Goal: Task Accomplishment & Management: Complete application form

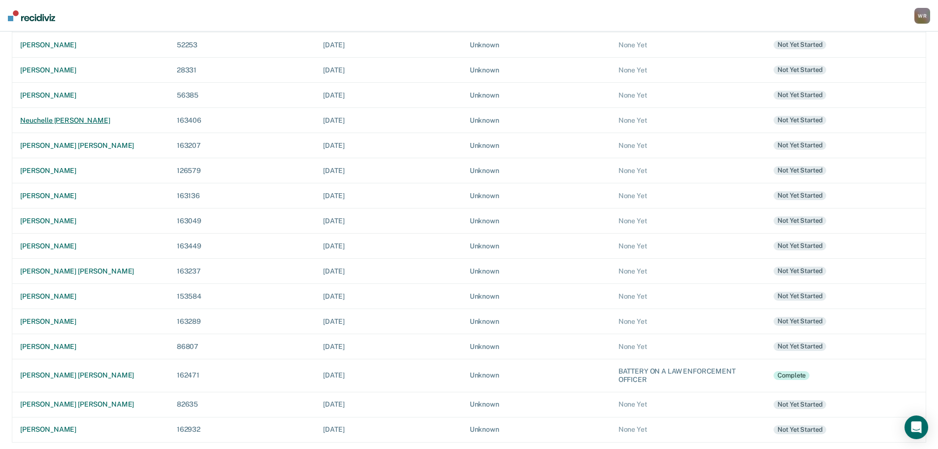
scroll to position [208, 0]
click at [71, 426] on div "[PERSON_NAME]" at bounding box center [90, 428] width 141 height 8
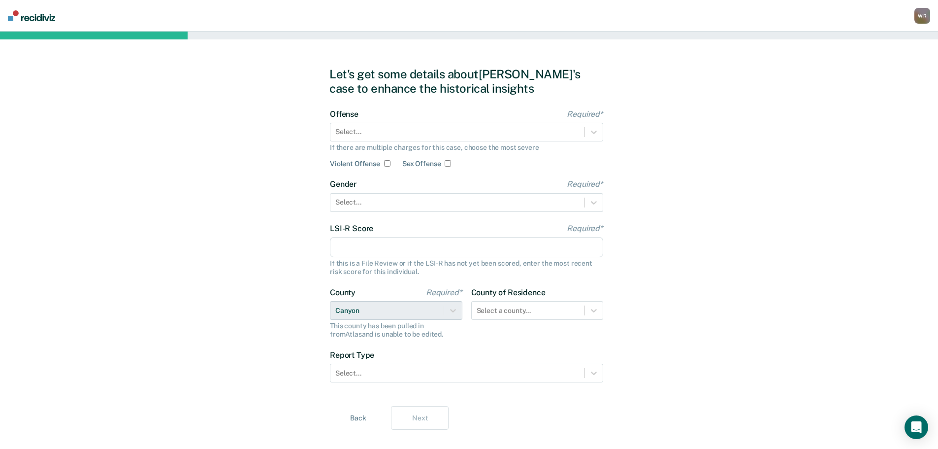
click at [417, 122] on div "Offense Required* Select... If there are multiple charges for this case, choose…" at bounding box center [466, 138] width 273 height 59
click at [413, 132] on div at bounding box center [457, 132] width 244 height 10
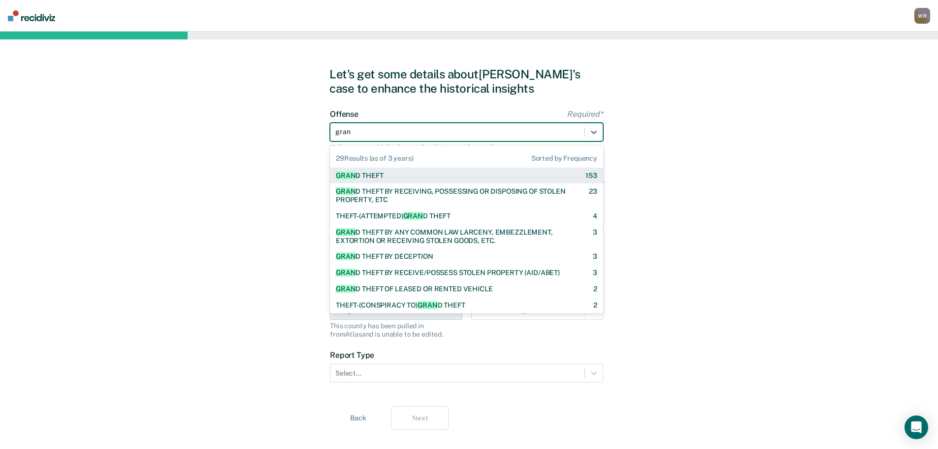
type input "grand"
click at [375, 173] on div "GRAND THEFT" at bounding box center [359, 175] width 46 height 8
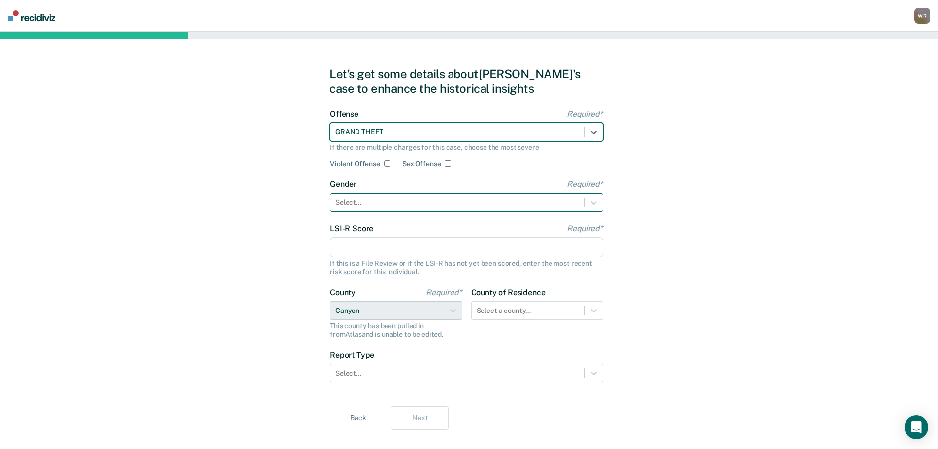
click at [380, 202] on div at bounding box center [457, 202] width 244 height 10
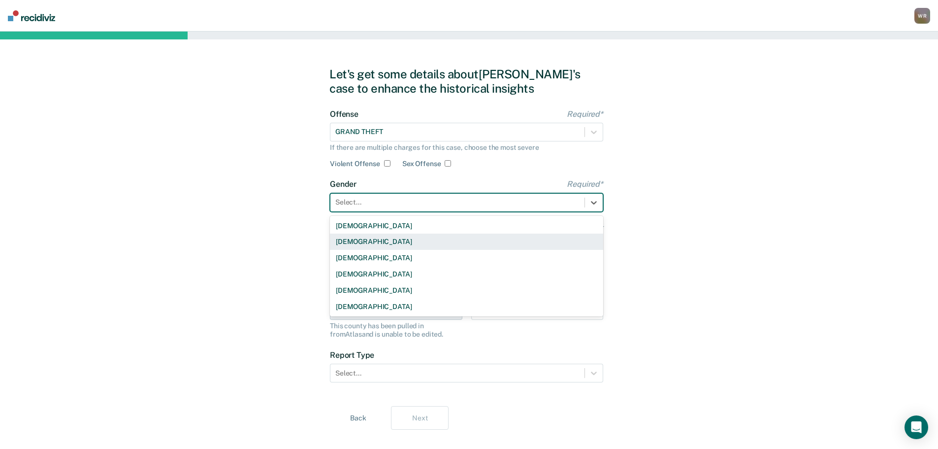
click at [367, 238] on div "[DEMOGRAPHIC_DATA]" at bounding box center [466, 241] width 273 height 16
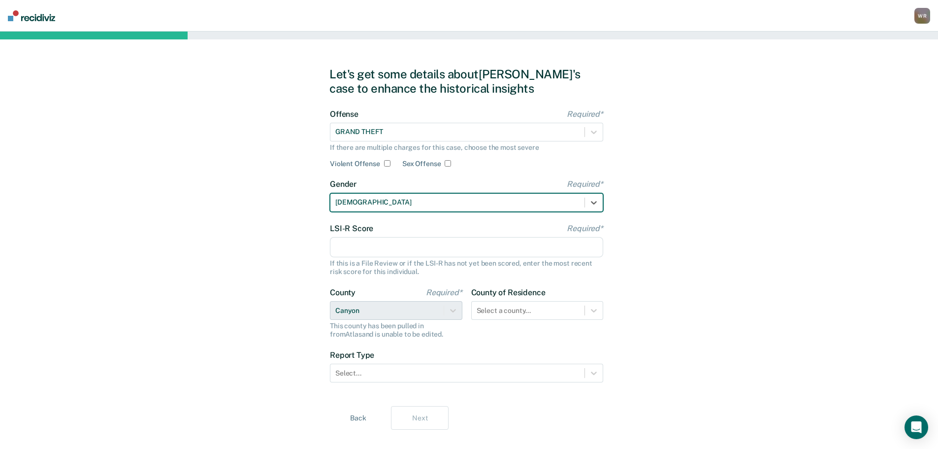
click at [374, 245] on input "LSI-R Score Required*" at bounding box center [466, 247] width 273 height 21
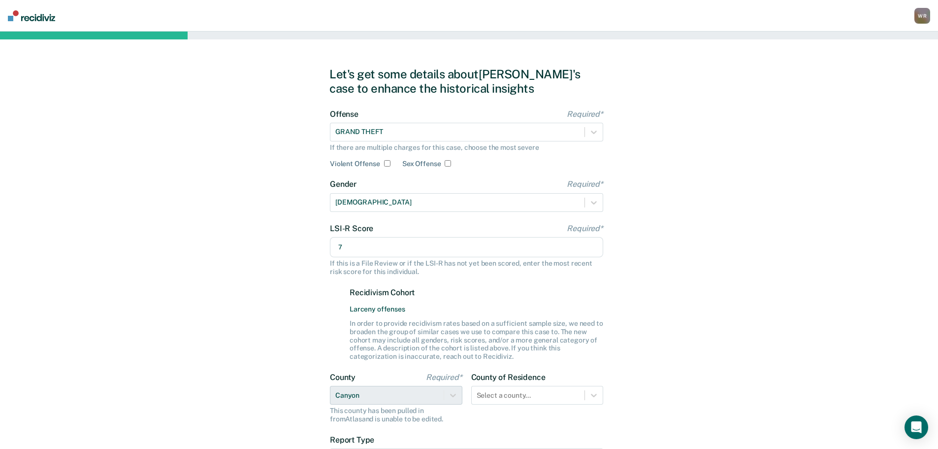
type input "7"
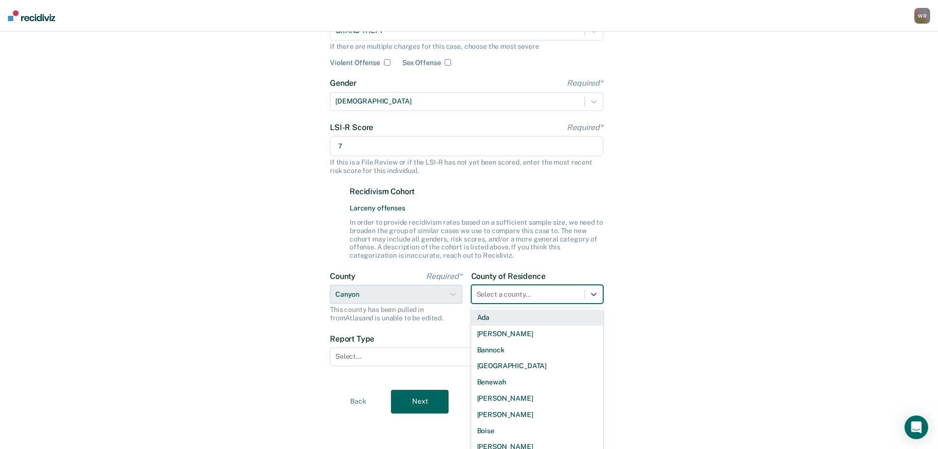
scroll to position [107, 0]
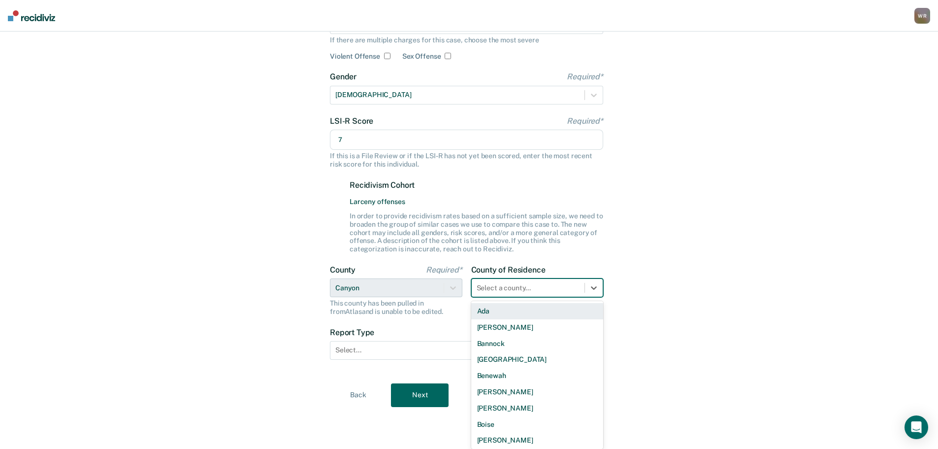
click at [549, 296] on div "Select a county..." at bounding box center [537, 287] width 132 height 19
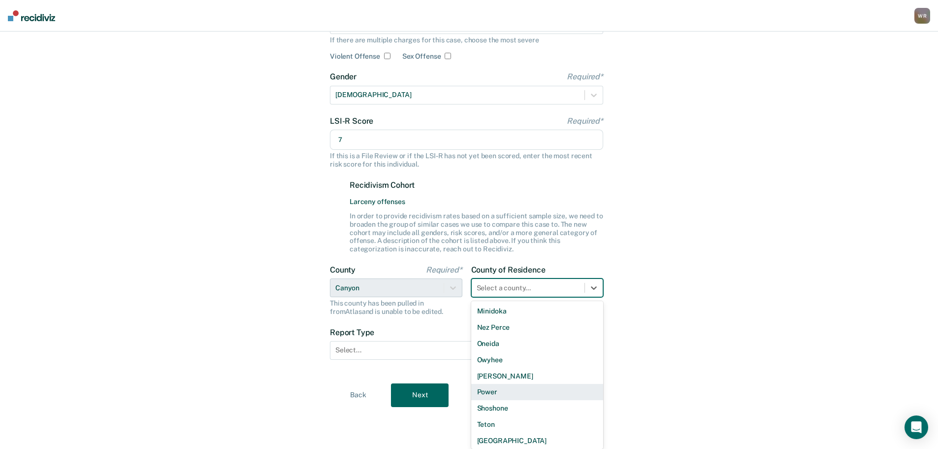
scroll to position [567, 0]
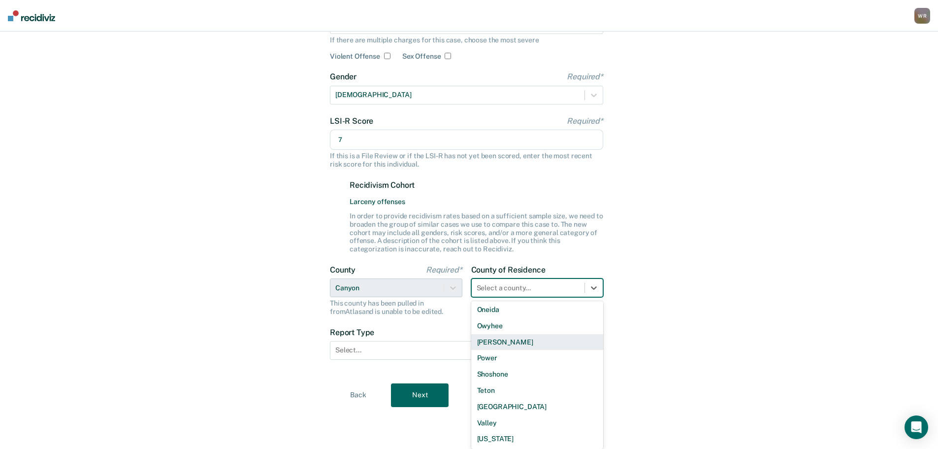
click at [521, 344] on div "[PERSON_NAME]" at bounding box center [537, 342] width 132 height 16
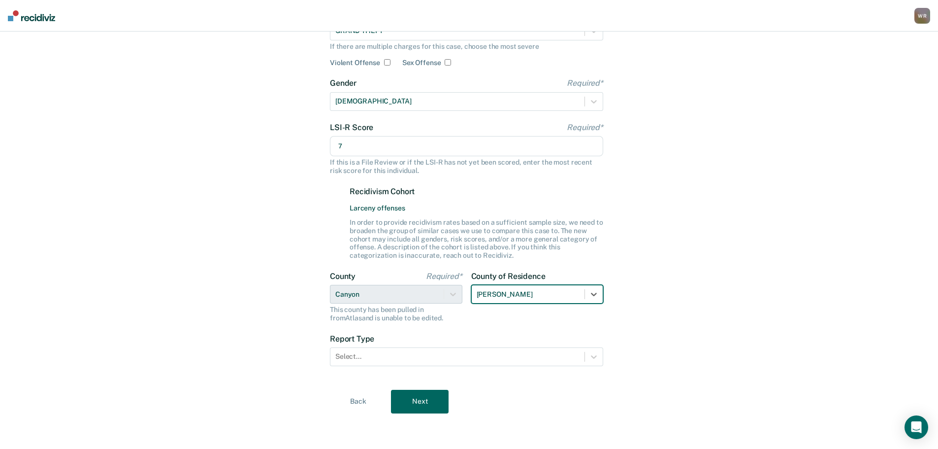
scroll to position [101, 0]
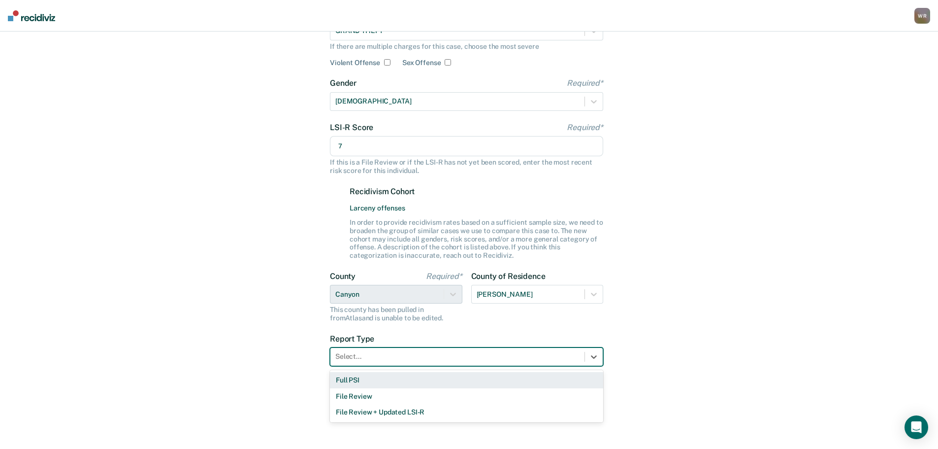
click at [386, 358] on div at bounding box center [457, 356] width 244 height 10
click at [373, 379] on div "Full PSI" at bounding box center [466, 380] width 273 height 16
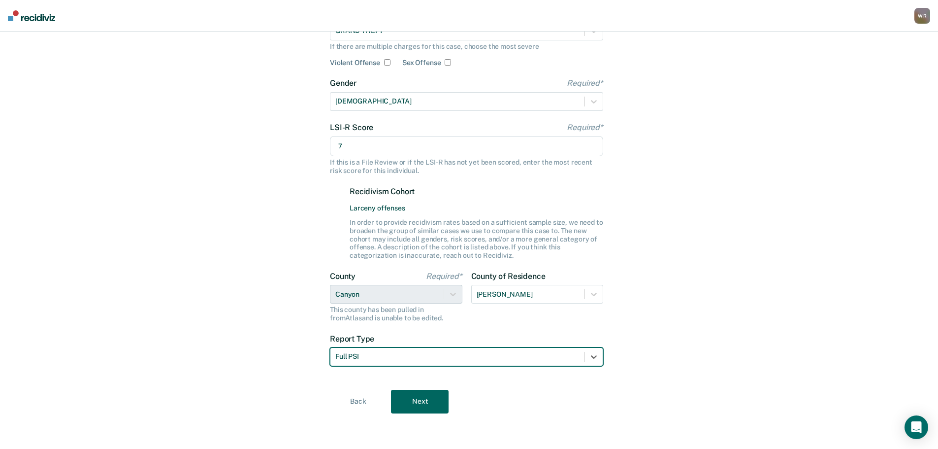
click at [420, 393] on button "Next" at bounding box center [420, 402] width 58 height 24
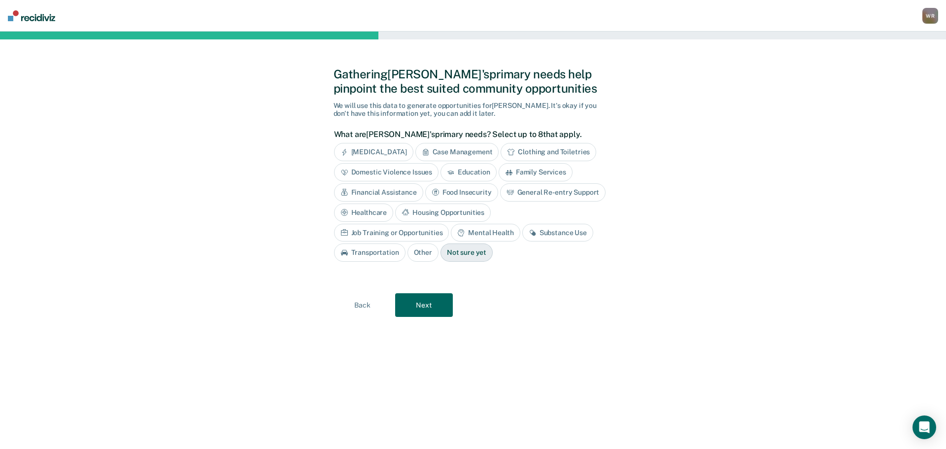
click at [422, 302] on button "Next" at bounding box center [424, 305] width 58 height 24
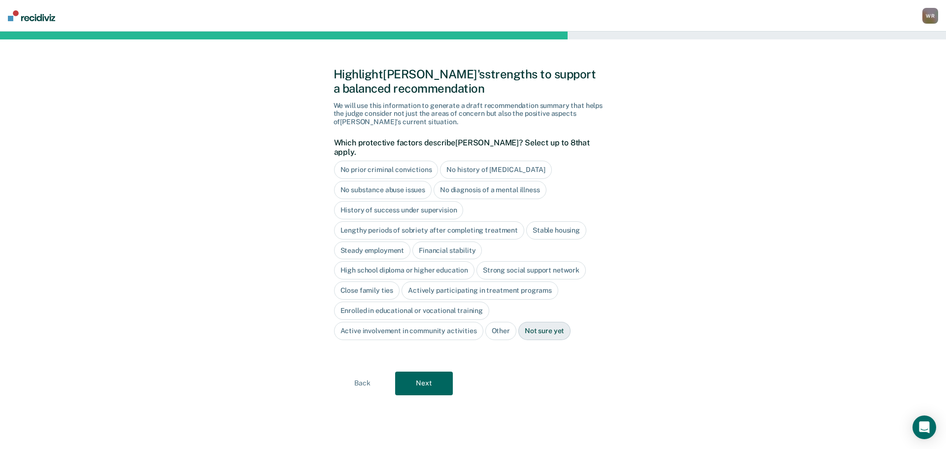
click at [399, 161] on div "No prior criminal convictions" at bounding box center [386, 170] width 104 height 18
click at [490, 161] on div "No history of [MEDICAL_DATA]" at bounding box center [506, 170] width 111 height 18
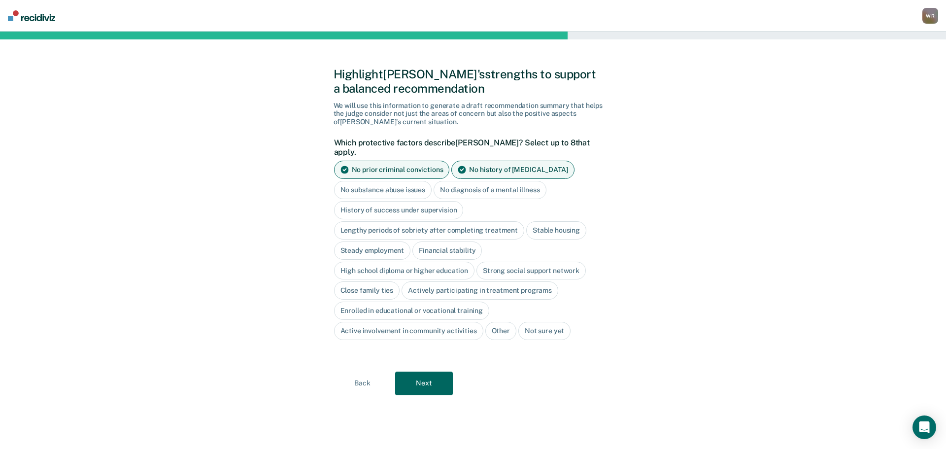
click at [405, 181] on div "No substance abuse issues" at bounding box center [383, 190] width 98 height 18
click at [497, 182] on div "No diagnosis of a mental illness" at bounding box center [501, 190] width 113 height 18
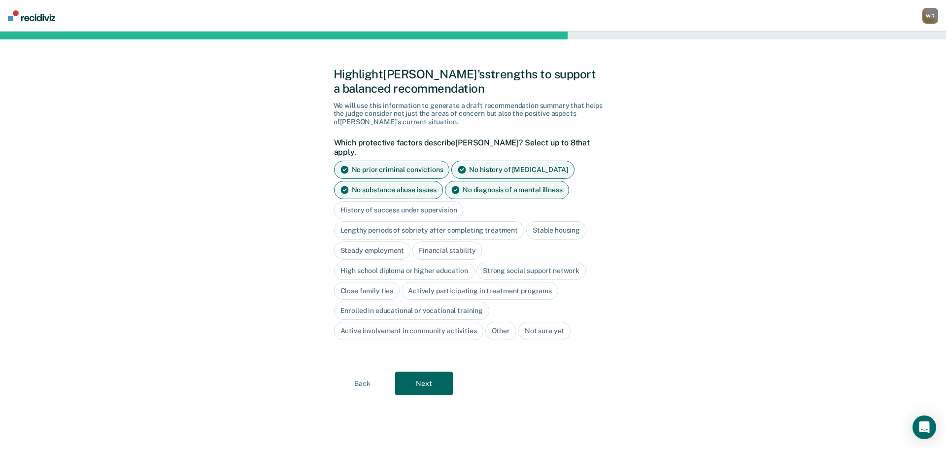
click at [379, 241] on div "Steady employment" at bounding box center [372, 250] width 77 height 18
click at [456, 242] on div "Financial stability" at bounding box center [458, 250] width 69 height 18
click at [414, 265] on div "High school diploma or higher education" at bounding box center [404, 271] width 141 height 18
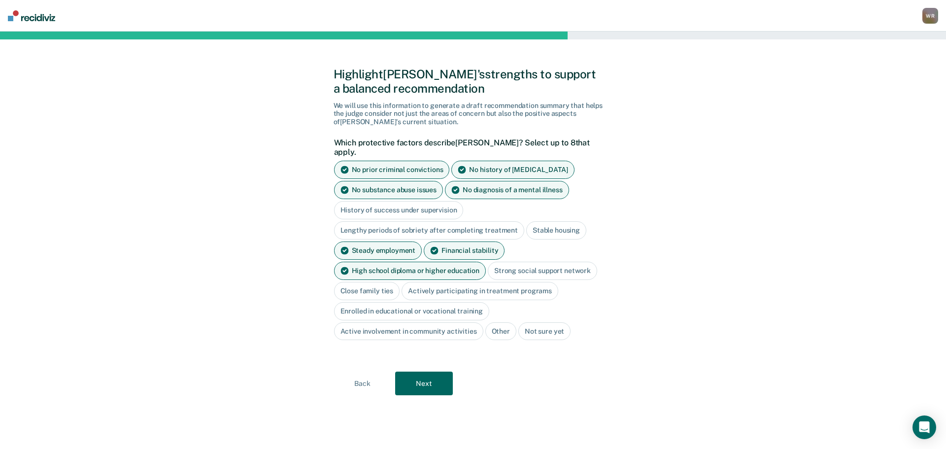
click at [561, 262] on div "Strong social support network" at bounding box center [542, 271] width 109 height 18
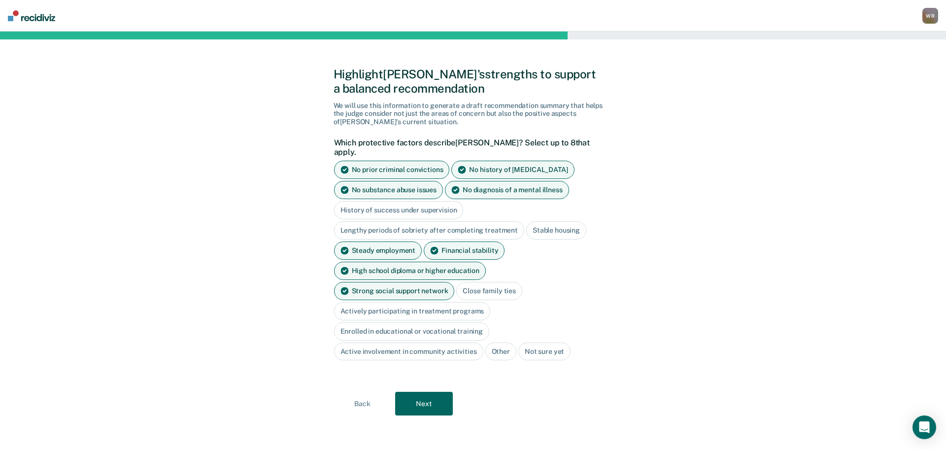
click at [438, 392] on button "Next" at bounding box center [424, 404] width 58 height 24
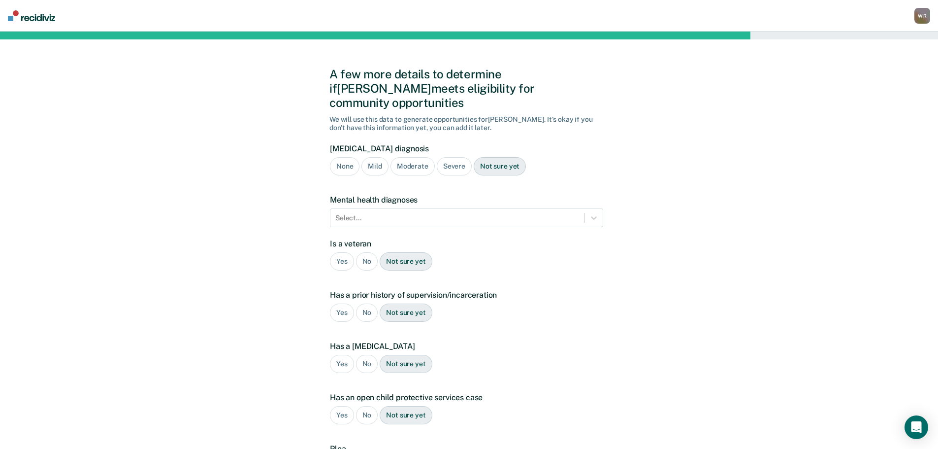
click at [344, 157] on div "None" at bounding box center [345, 166] width 30 height 18
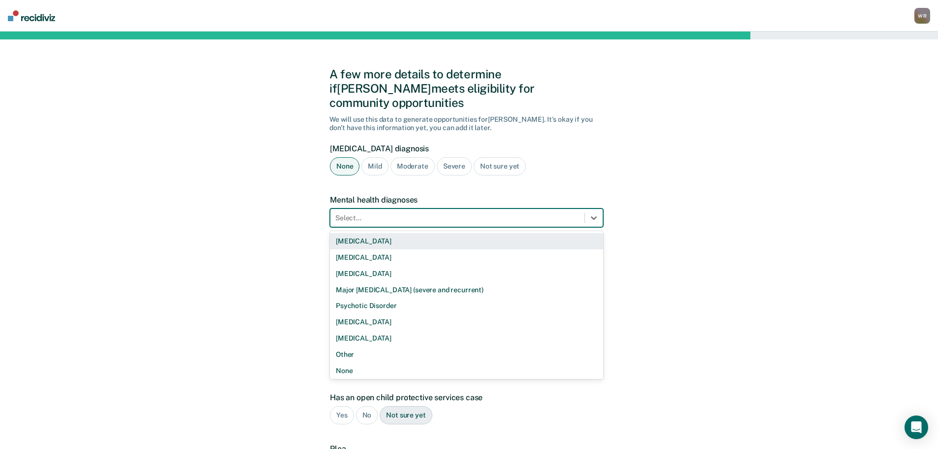
click at [391, 213] on div at bounding box center [457, 218] width 244 height 10
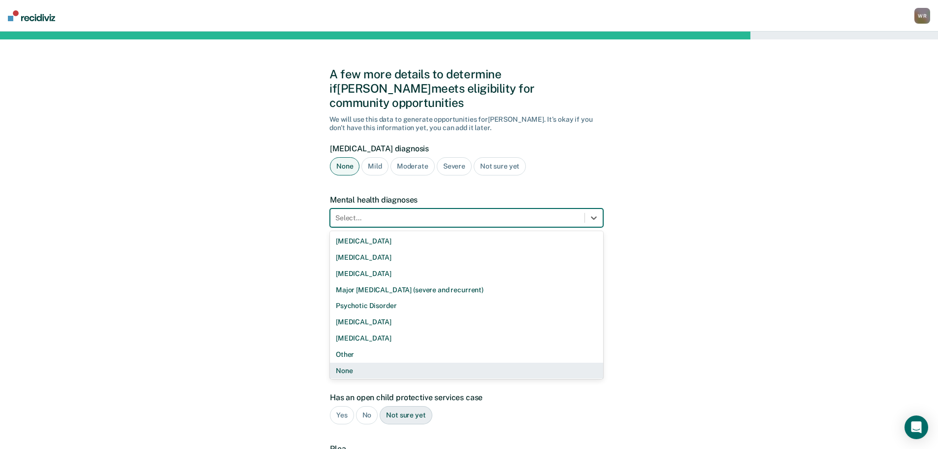
drag, startPoint x: 354, startPoint y: 353, endPoint x: 358, endPoint y: 342, distance: 10.9
click at [354, 363] on div "None" at bounding box center [466, 371] width 273 height 16
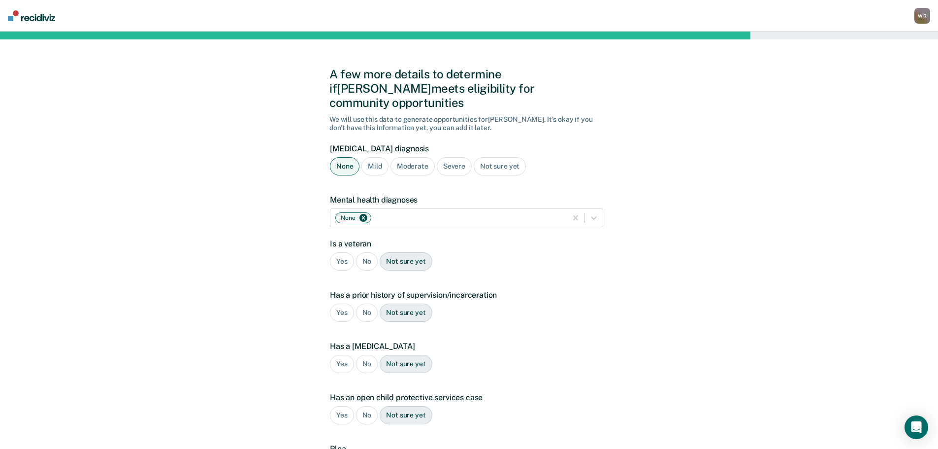
click at [368, 252] on div "No" at bounding box center [367, 261] width 22 height 18
click at [369, 303] on div "No" at bounding box center [367, 312] width 22 height 18
click at [367, 355] on div "No" at bounding box center [367, 364] width 22 height 18
click at [365, 406] on div "No" at bounding box center [367, 415] width 22 height 18
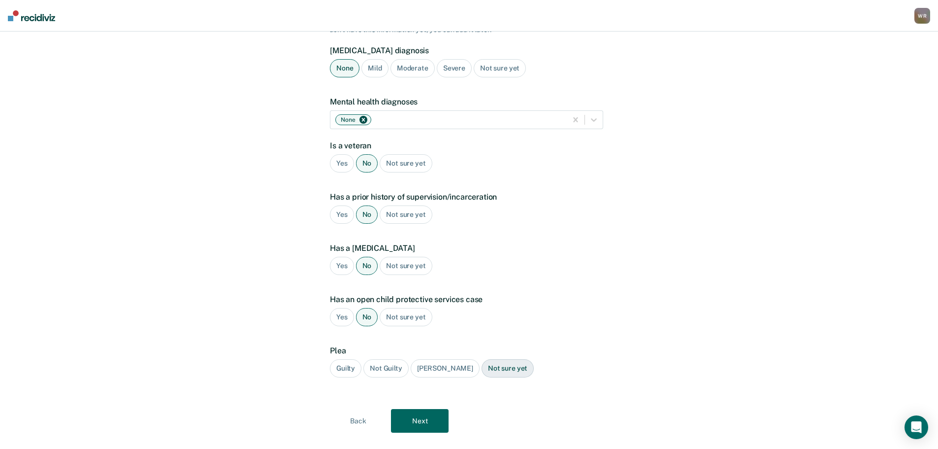
scroll to position [99, 0]
click at [342, 359] on div "Guilty" at bounding box center [346, 368] width 32 height 18
click at [416, 408] on button "Next" at bounding box center [420, 420] width 58 height 24
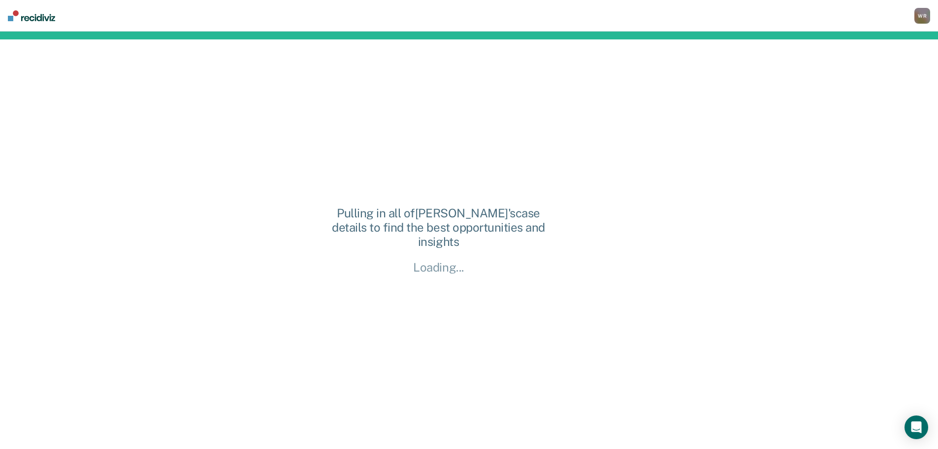
scroll to position [0, 0]
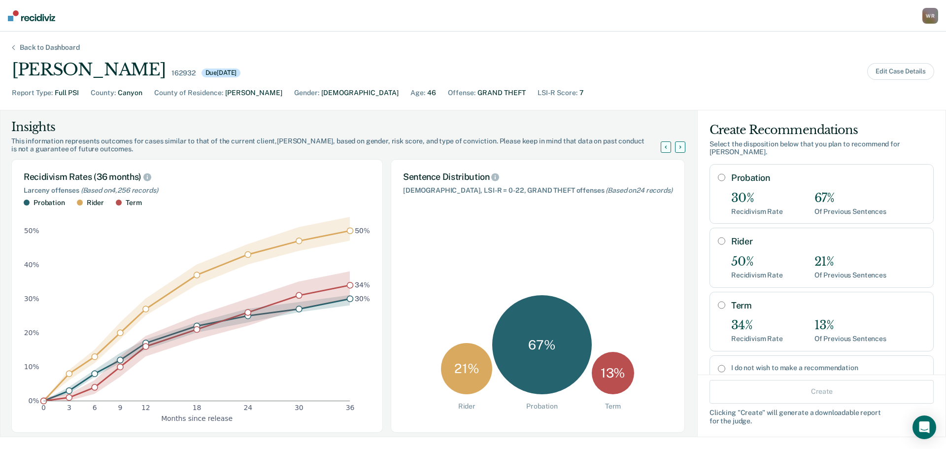
click at [770, 197] on div "30%" at bounding box center [757, 198] width 52 height 14
radio input "true"
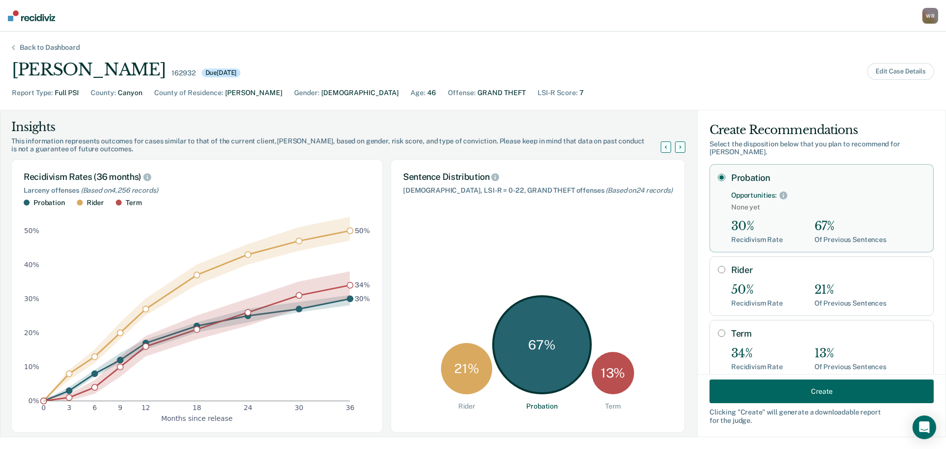
click at [817, 388] on button "Create" at bounding box center [821, 391] width 224 height 24
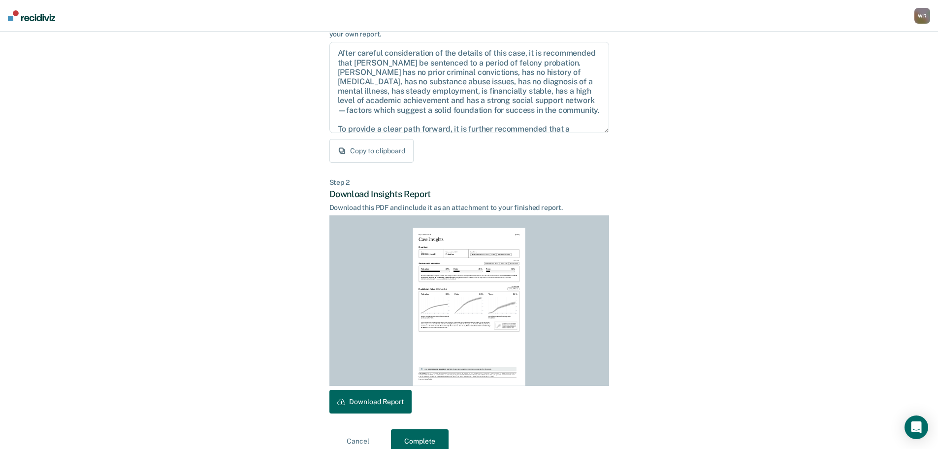
scroll to position [113, 0]
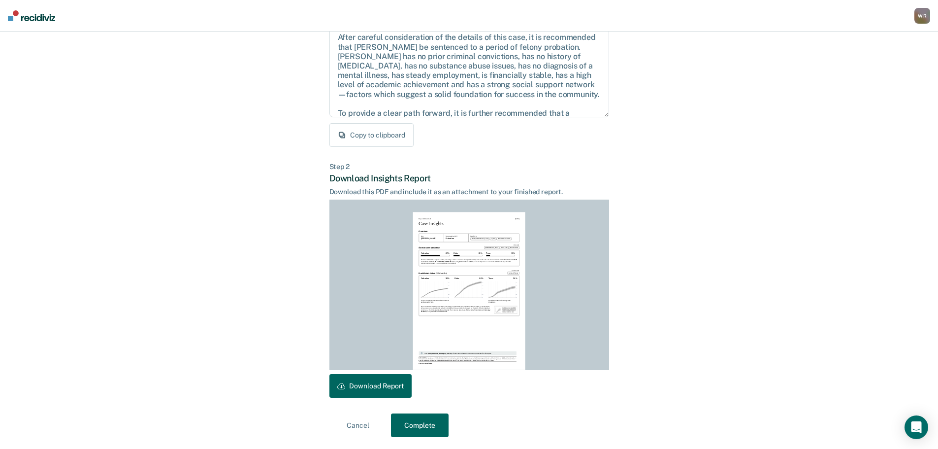
click at [372, 381] on button "Download Report" at bounding box center [371, 386] width 82 height 24
click at [428, 426] on button "Complete" at bounding box center [420, 425] width 58 height 24
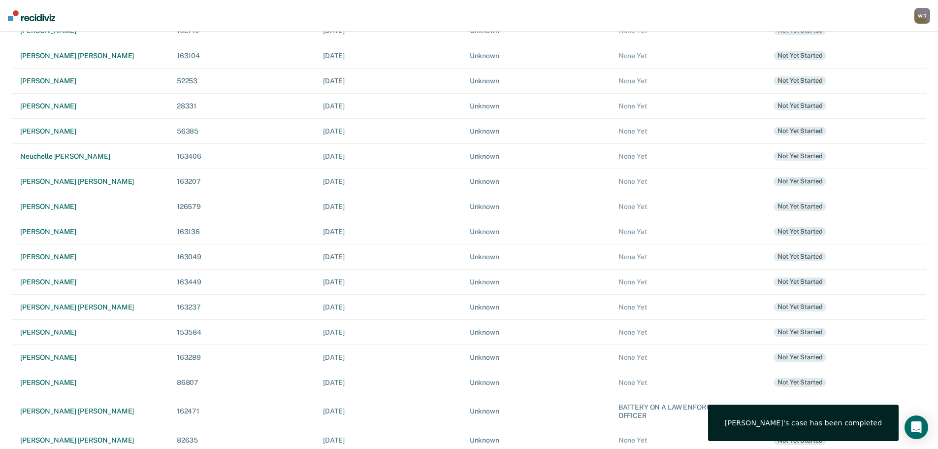
scroll to position [208, 0]
